Goal: Transaction & Acquisition: Purchase product/service

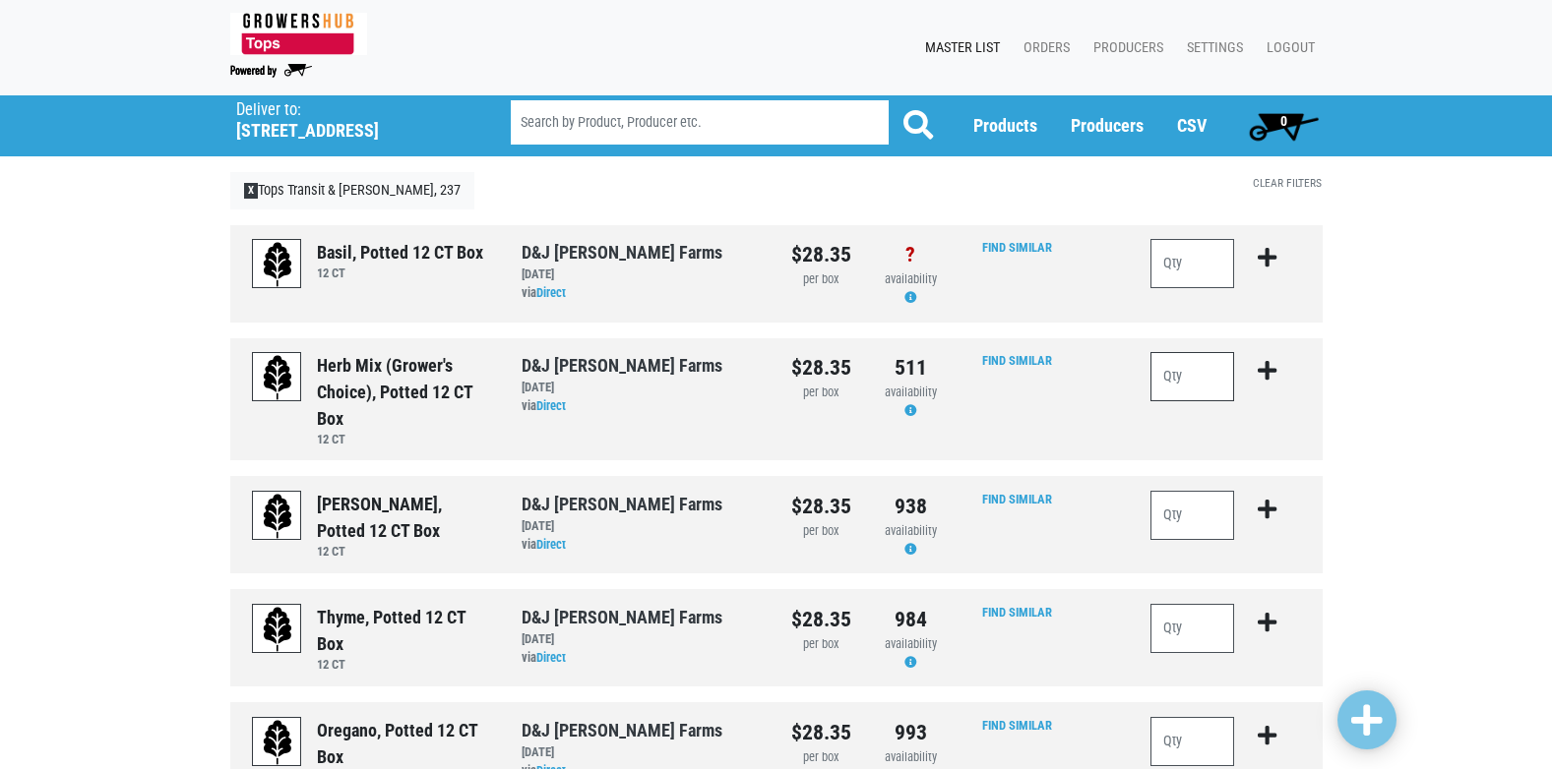
click at [1171, 382] on input "number" at bounding box center [1192, 376] width 85 height 49
type input "1"
click at [1269, 365] on icon "submit" at bounding box center [1266, 371] width 19 height 22
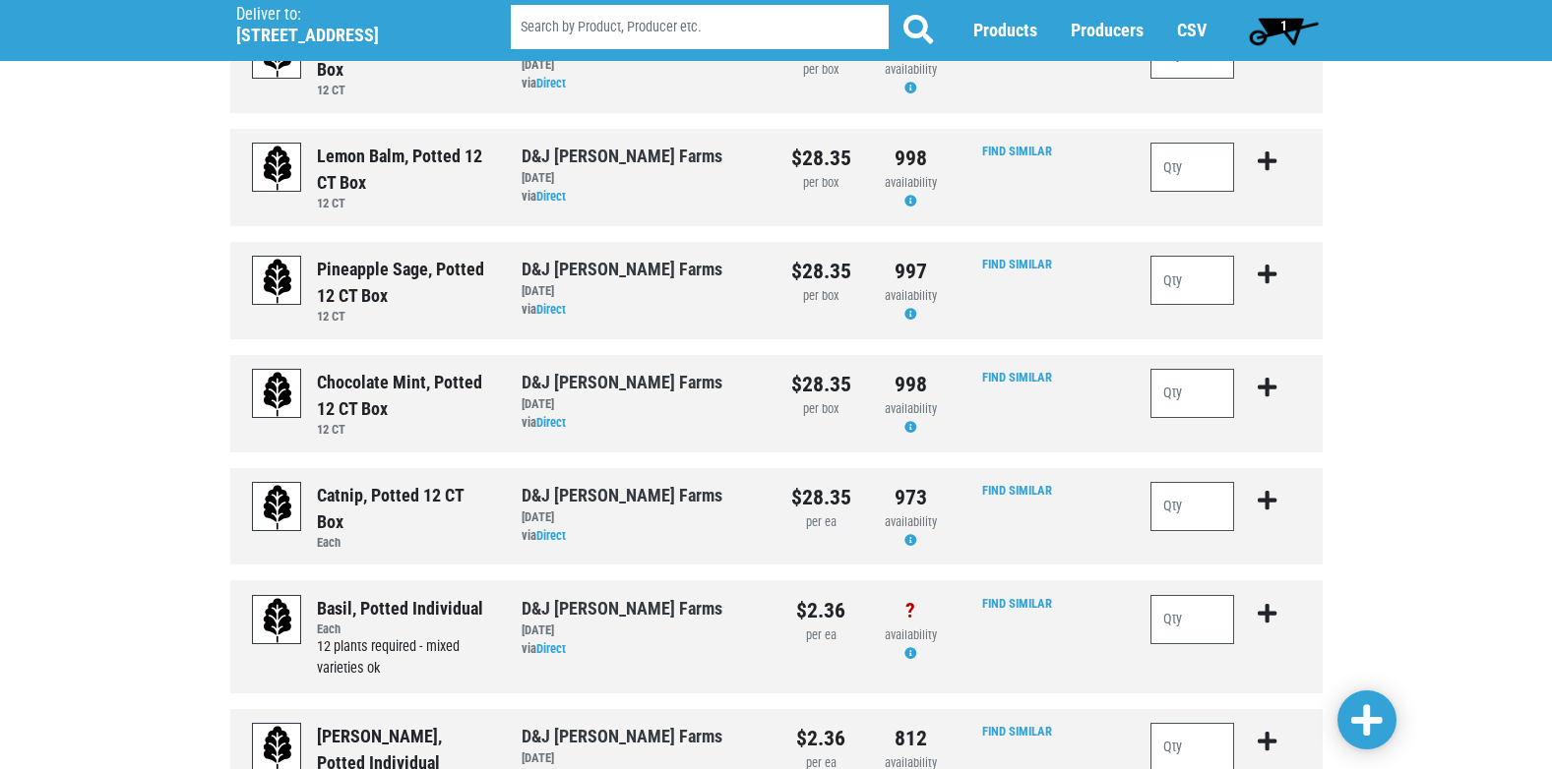
scroll to position [1673, 0]
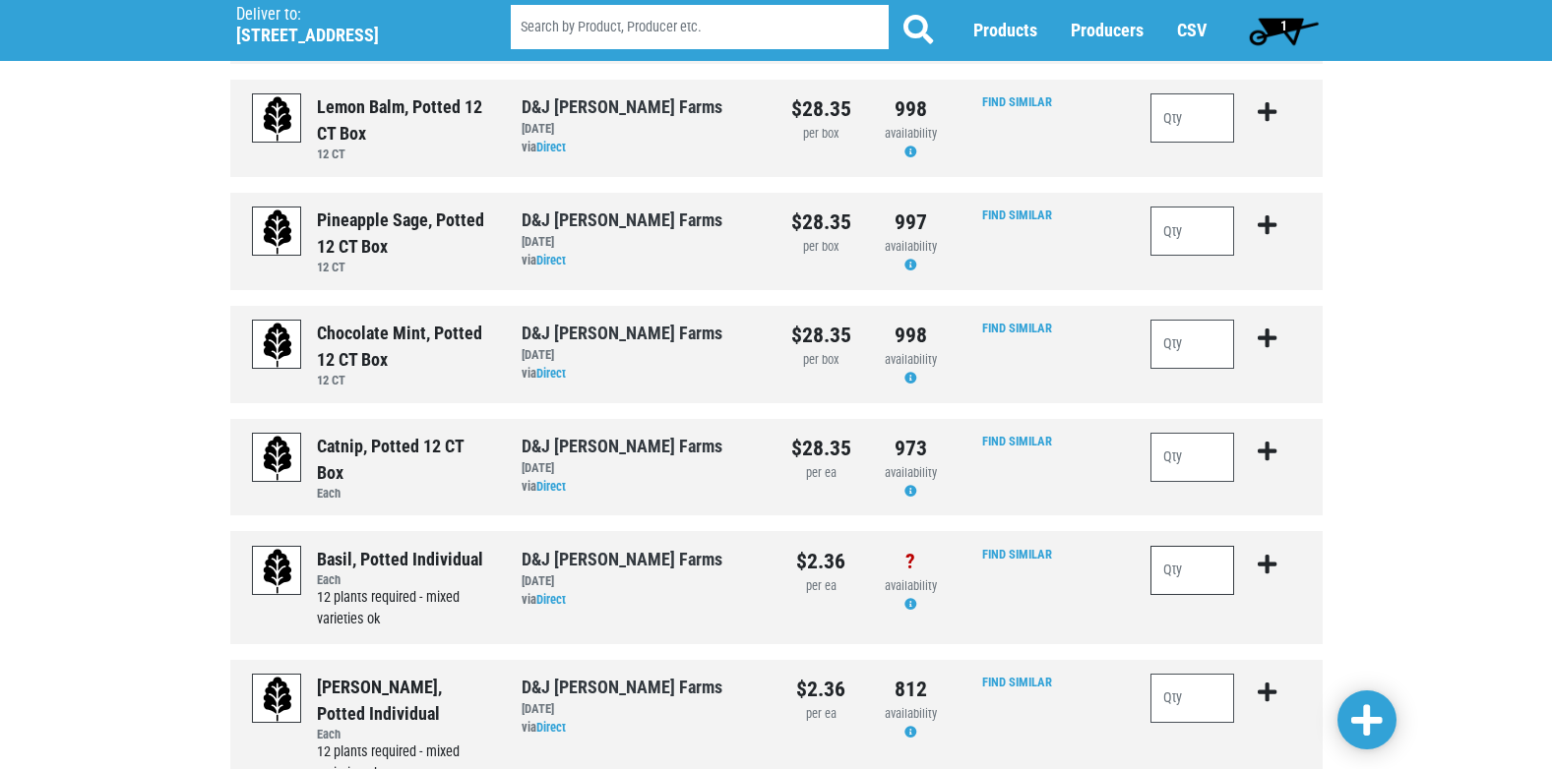
click at [1171, 578] on input "number" at bounding box center [1192, 570] width 85 height 49
click at [1177, 588] on input "number" at bounding box center [1192, 570] width 85 height 49
type input "36"
click at [1265, 569] on icon "submit" at bounding box center [1266, 565] width 19 height 22
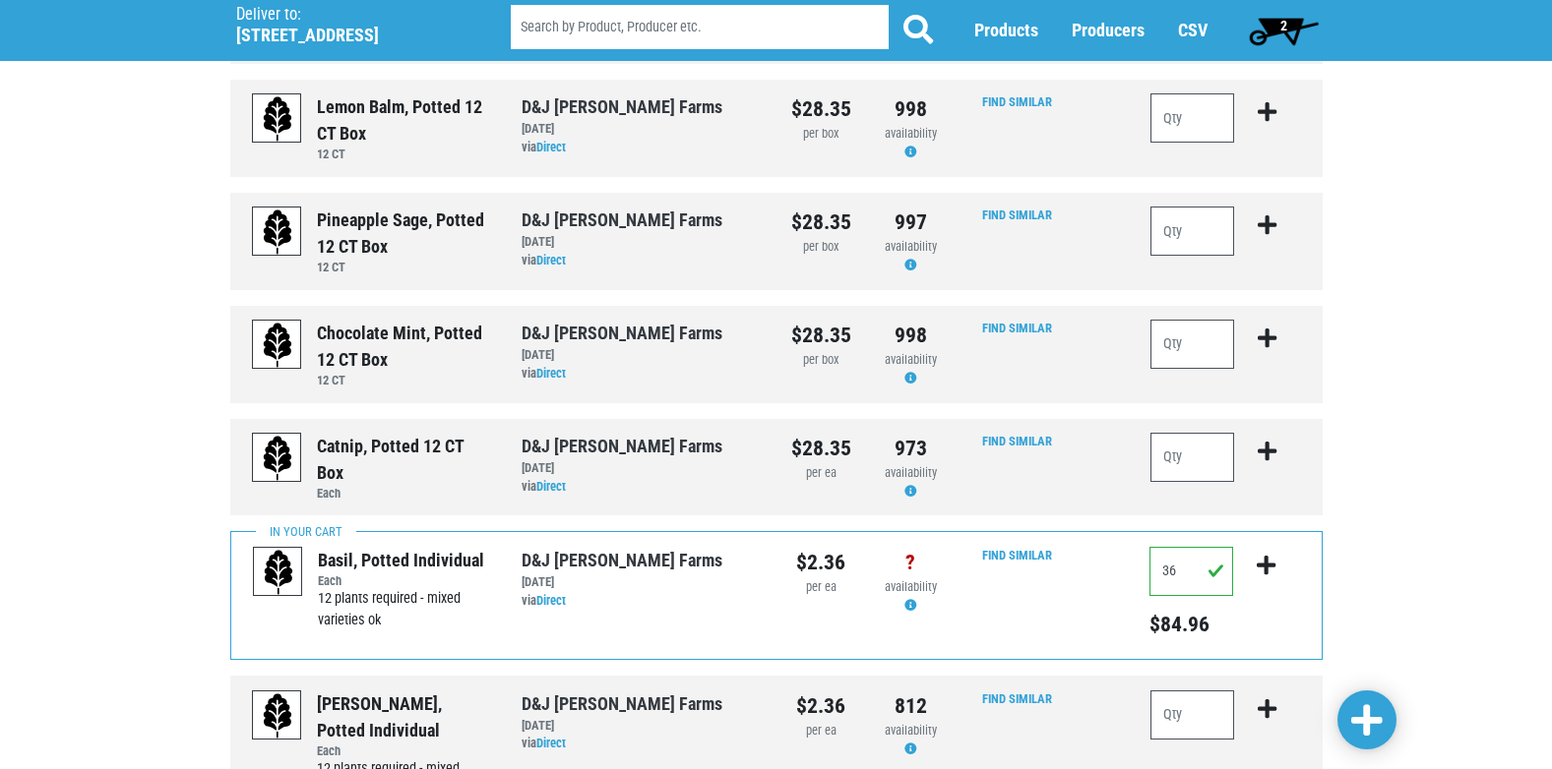
click at [1282, 34] on span "2" at bounding box center [1284, 30] width 88 height 39
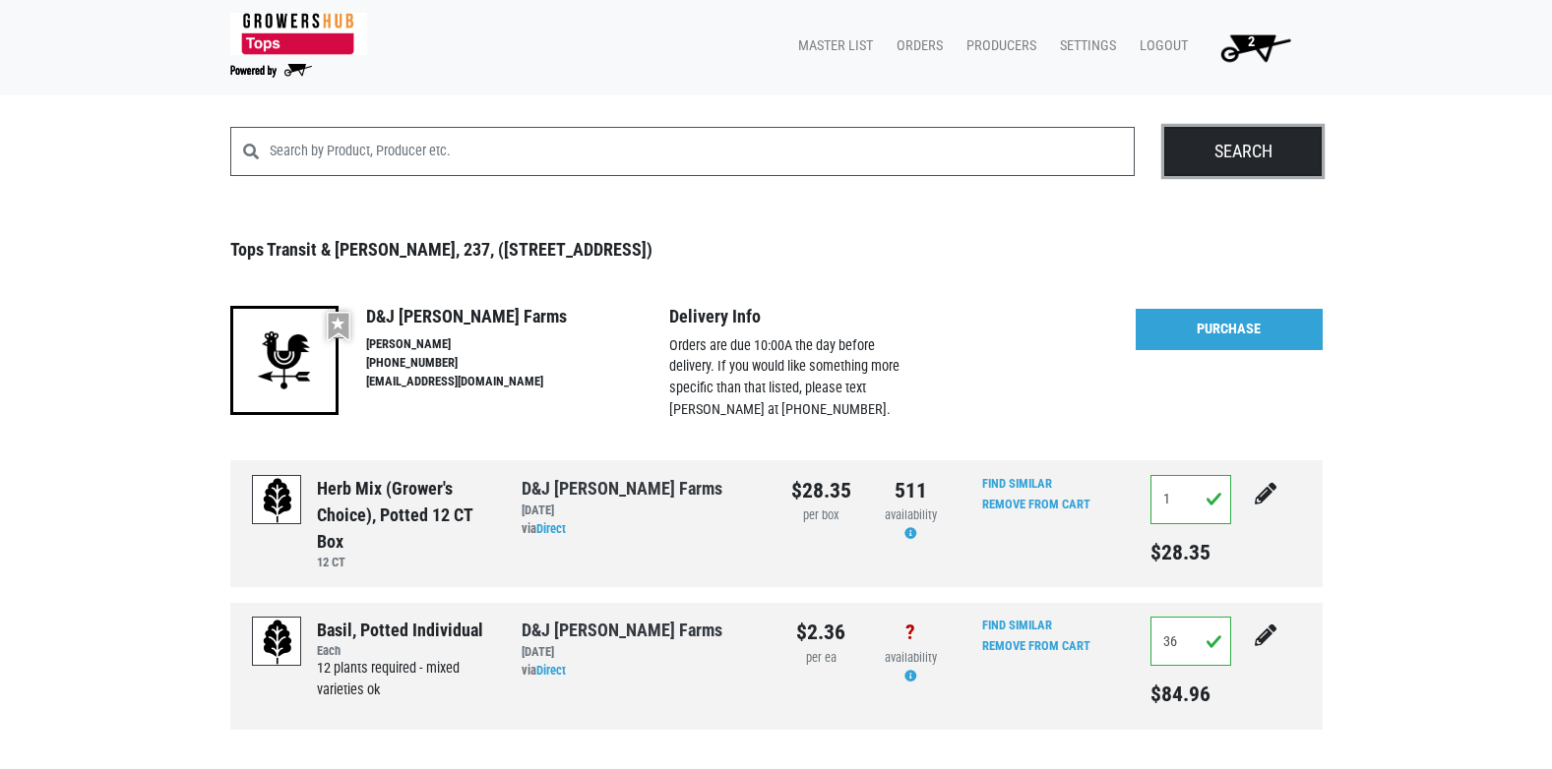
click at [1260, 146] on input "Search" at bounding box center [1242, 151] width 157 height 49
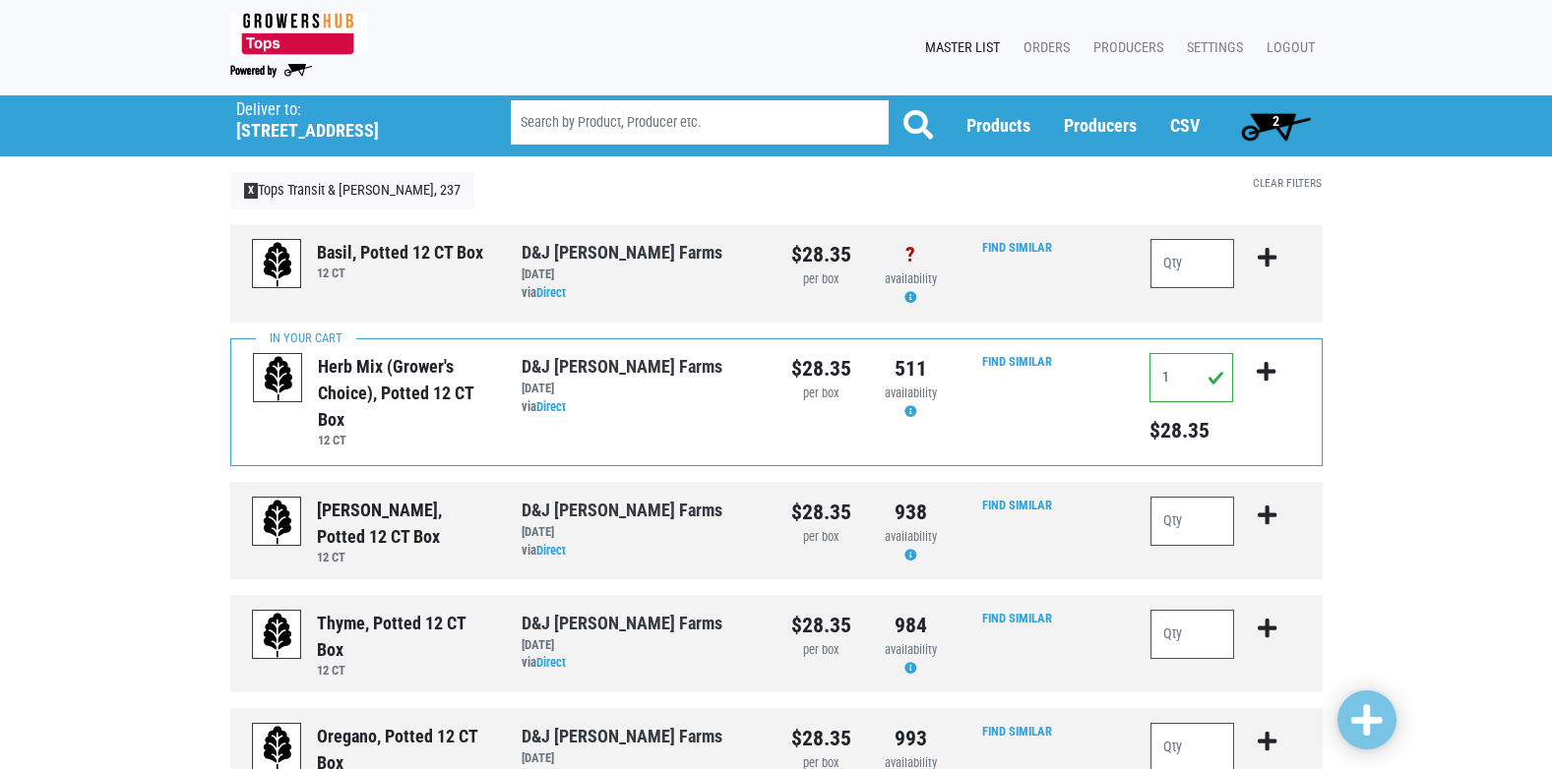
click at [1277, 134] on span "2" at bounding box center [1276, 125] width 88 height 39
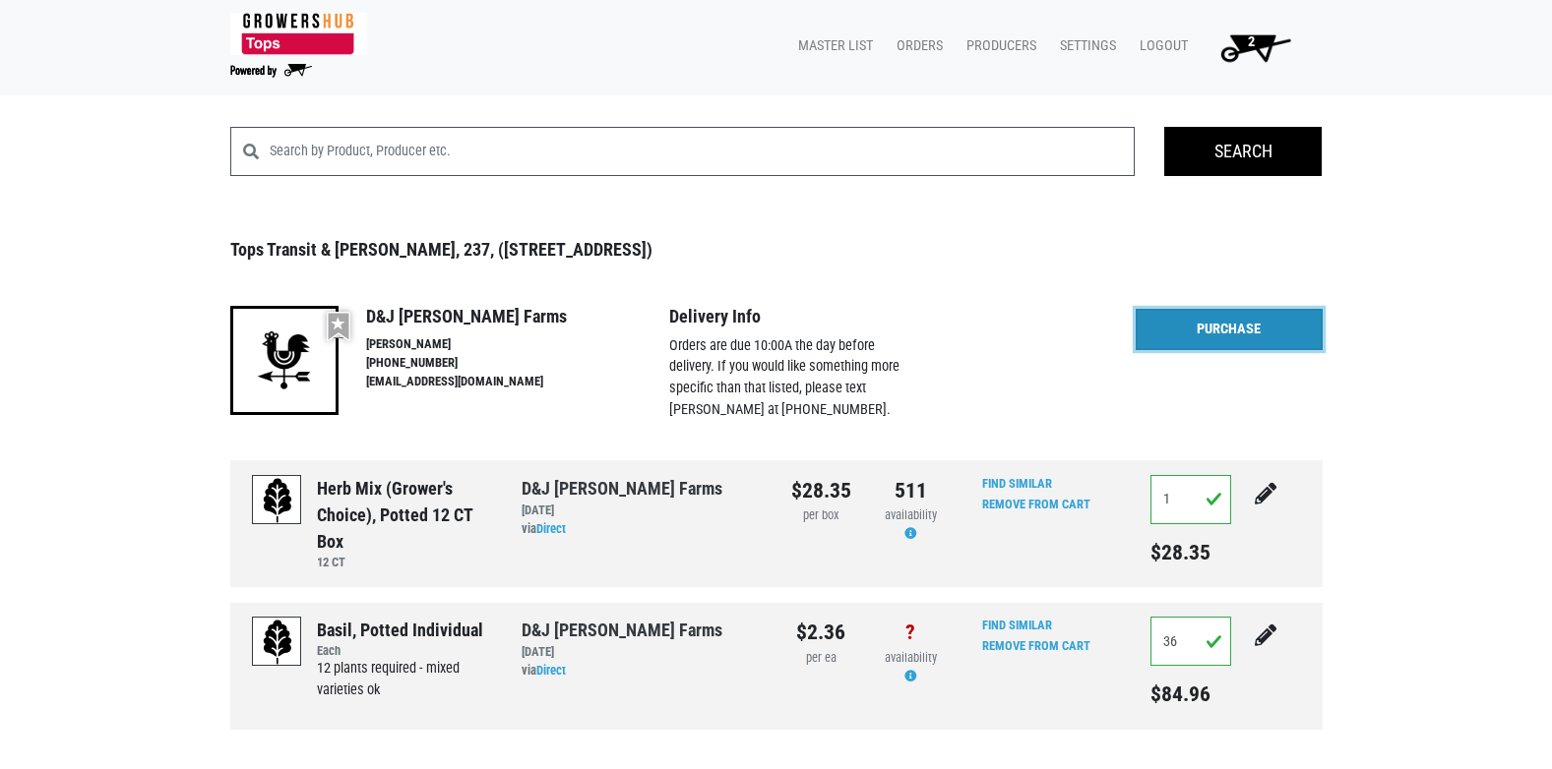
click at [1219, 337] on link "Purchase" at bounding box center [1228, 329] width 187 height 41
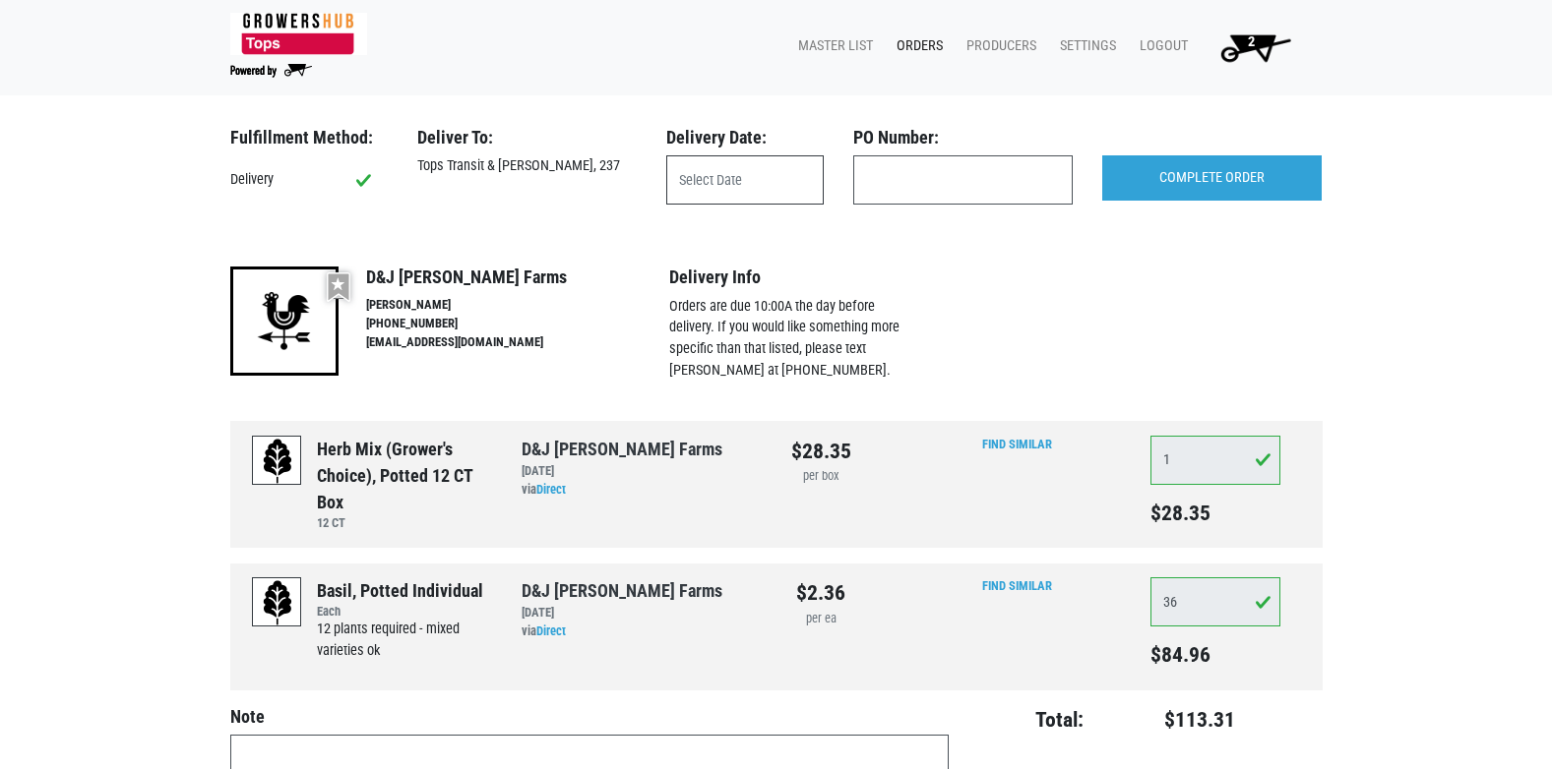
click at [707, 191] on input "text" at bounding box center [744, 179] width 157 height 49
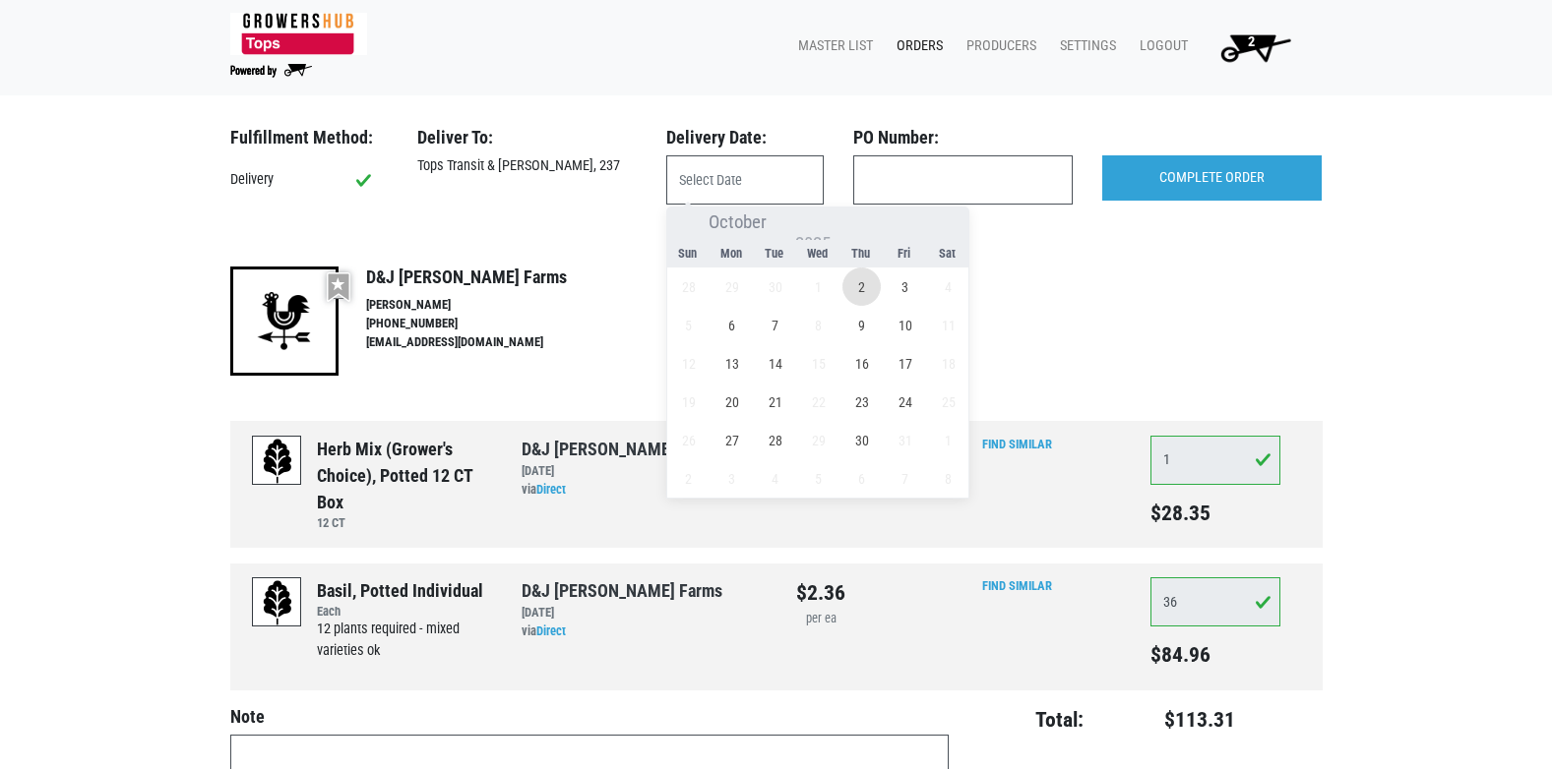
click at [862, 284] on span "2" at bounding box center [861, 287] width 38 height 38
type input "2025-10-02"
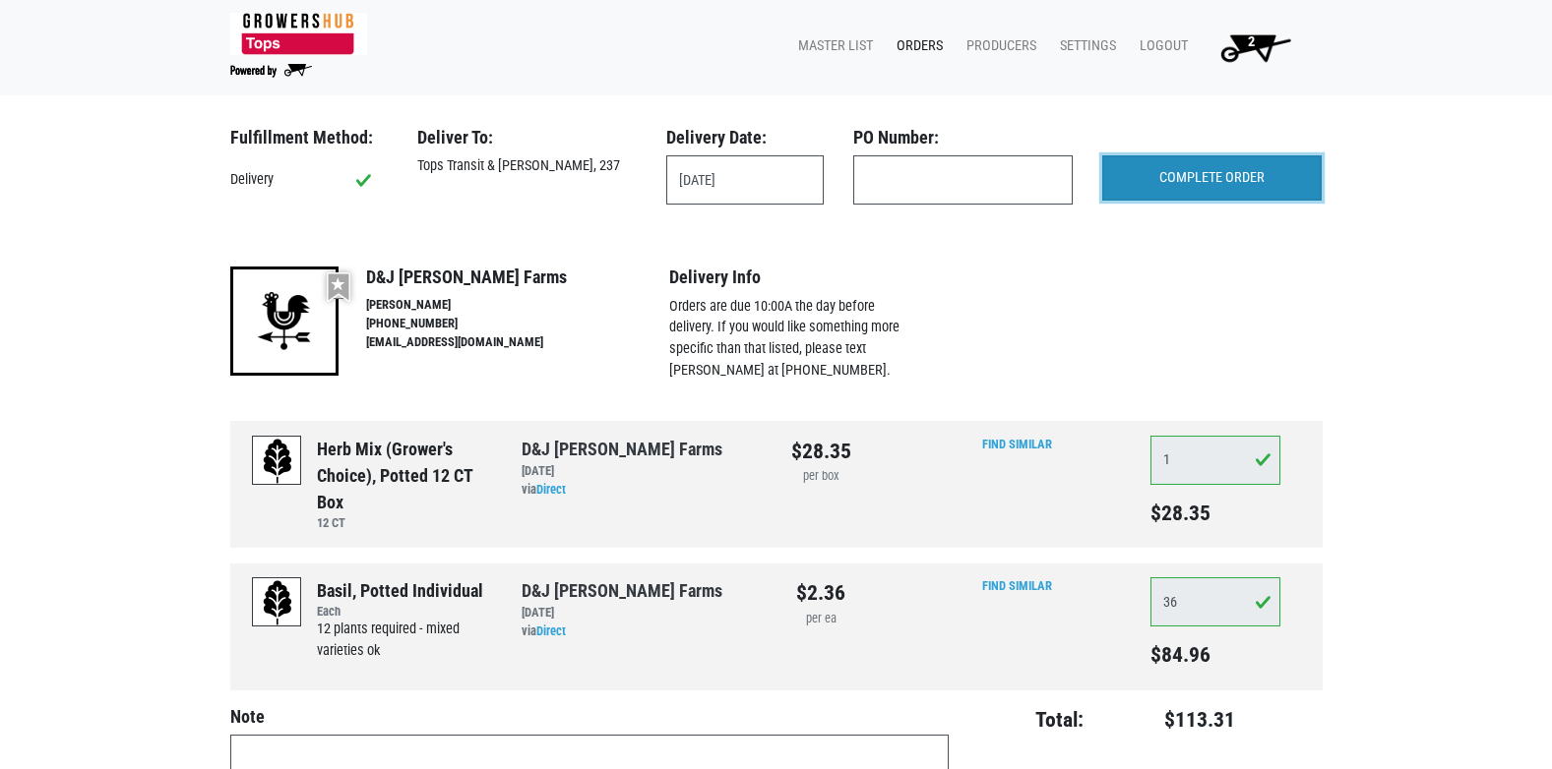
click at [1166, 181] on input "COMPLETE ORDER" at bounding box center [1211, 177] width 219 height 45
